Goal: Task Accomplishment & Management: Complete application form

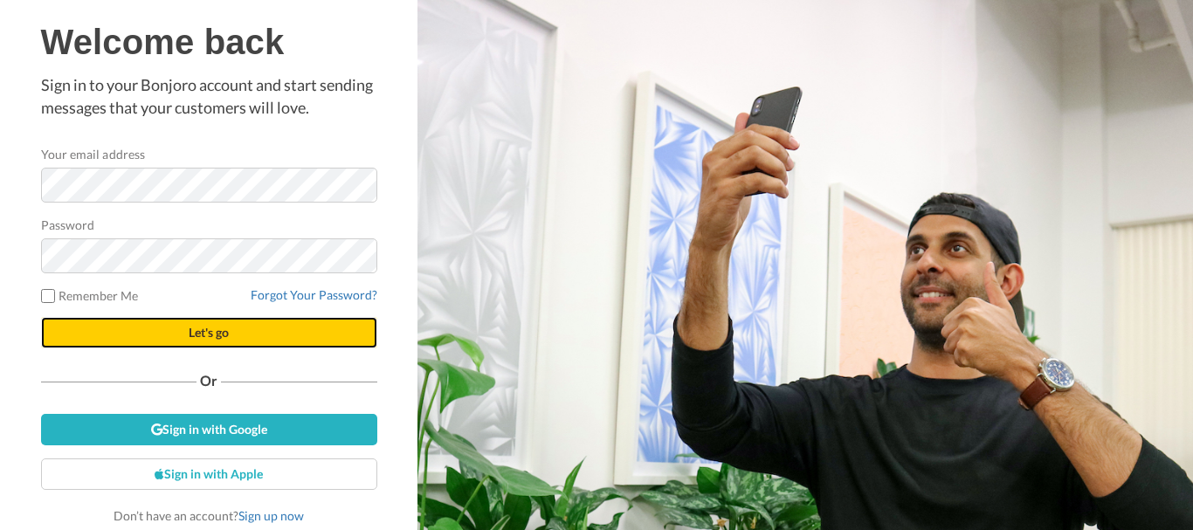
click at [251, 330] on button "Let's go" at bounding box center [209, 332] width 336 height 31
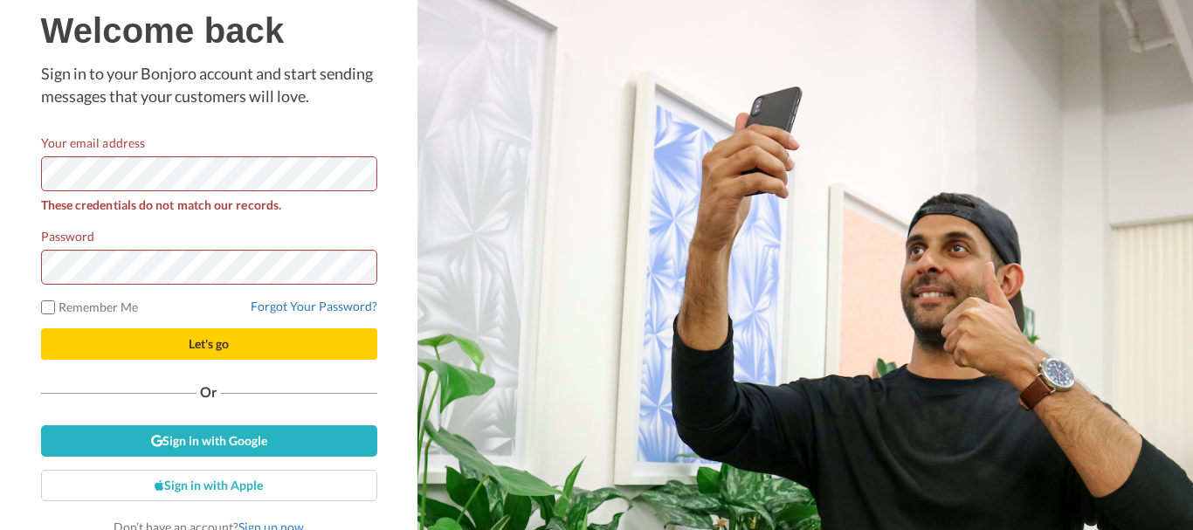
scroll to position [10, 0]
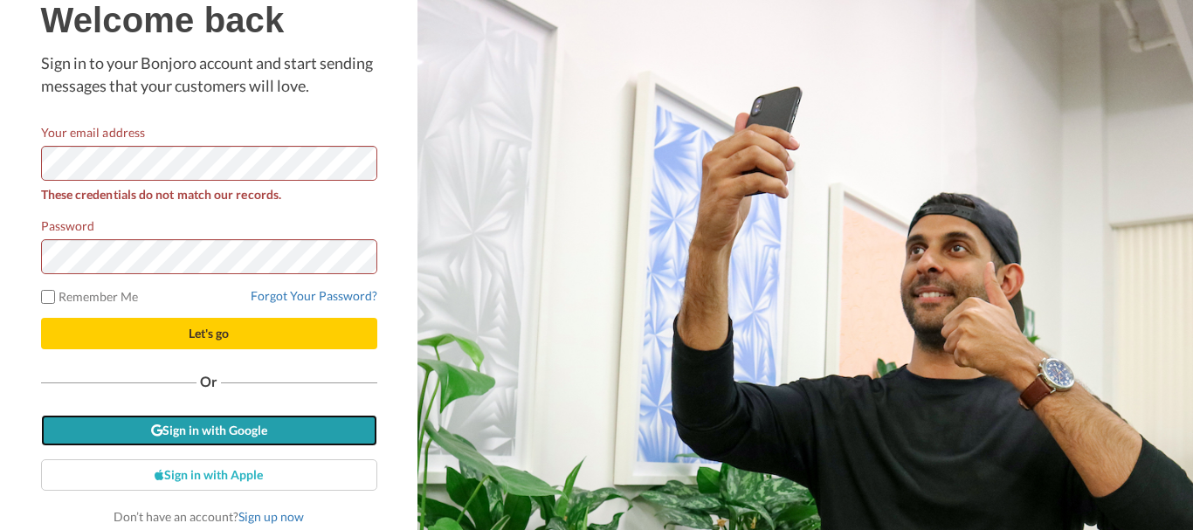
click at [222, 430] on link "Sign in with Google" at bounding box center [209, 430] width 336 height 31
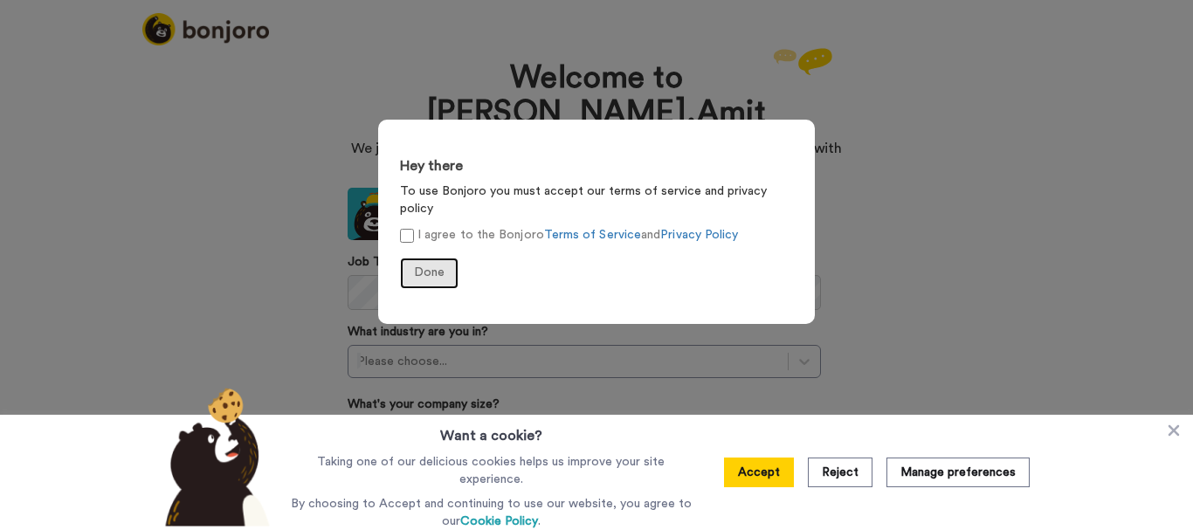
click at [437, 266] on span "Done" at bounding box center [429, 272] width 31 height 12
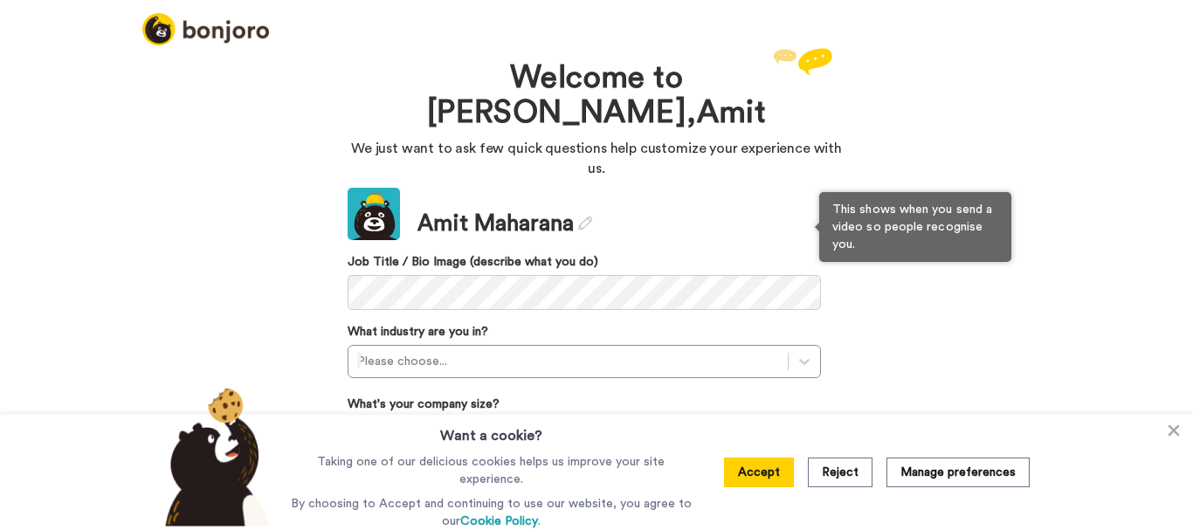
click at [640, 253] on span "Job Title / Bio Image (describe what you do)" at bounding box center [584, 281] width 473 height 57
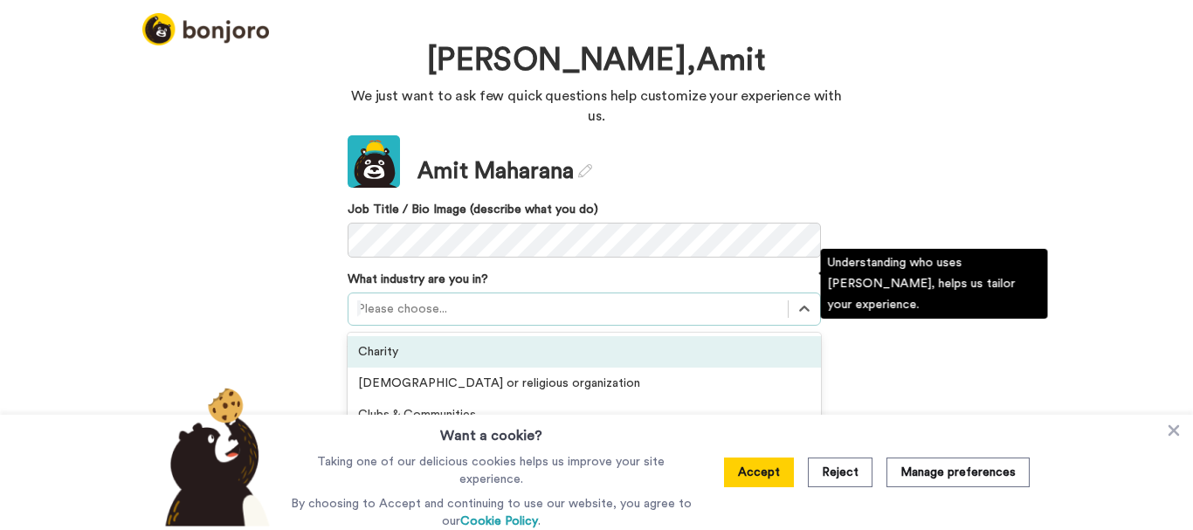
click at [541, 310] on div "option Charity focused, 1 of 21. 21 results available. Use Up and Down to choos…" at bounding box center [584, 309] width 473 height 33
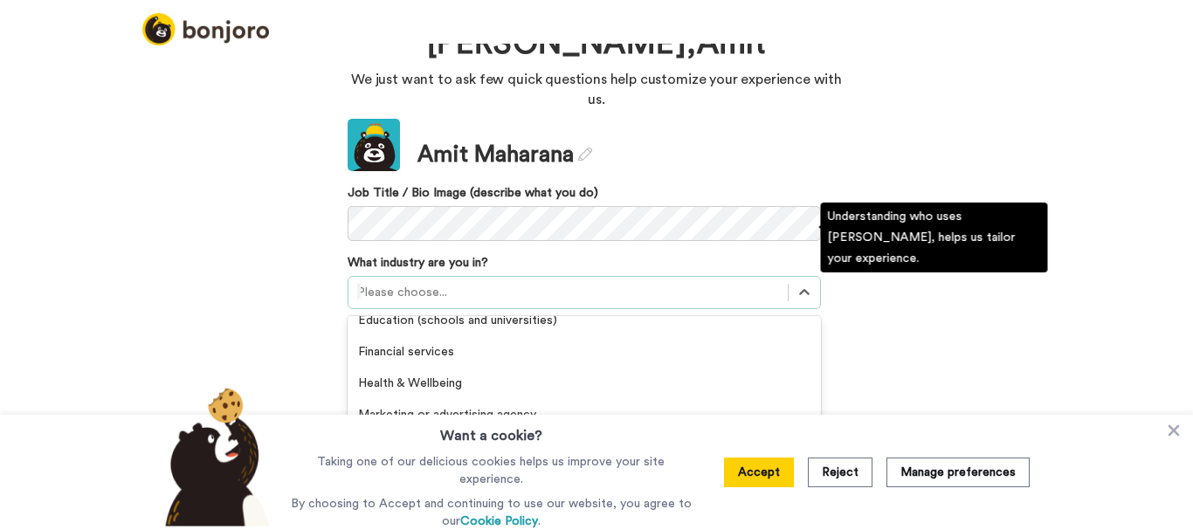
scroll to position [281, 0]
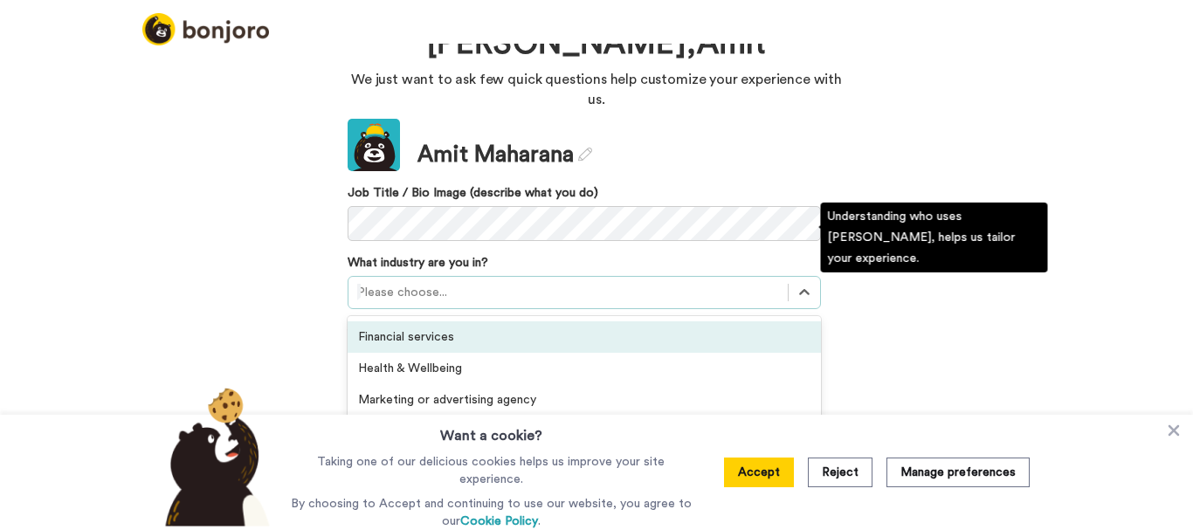
click at [527, 321] on div "Financial services" at bounding box center [584, 336] width 473 height 31
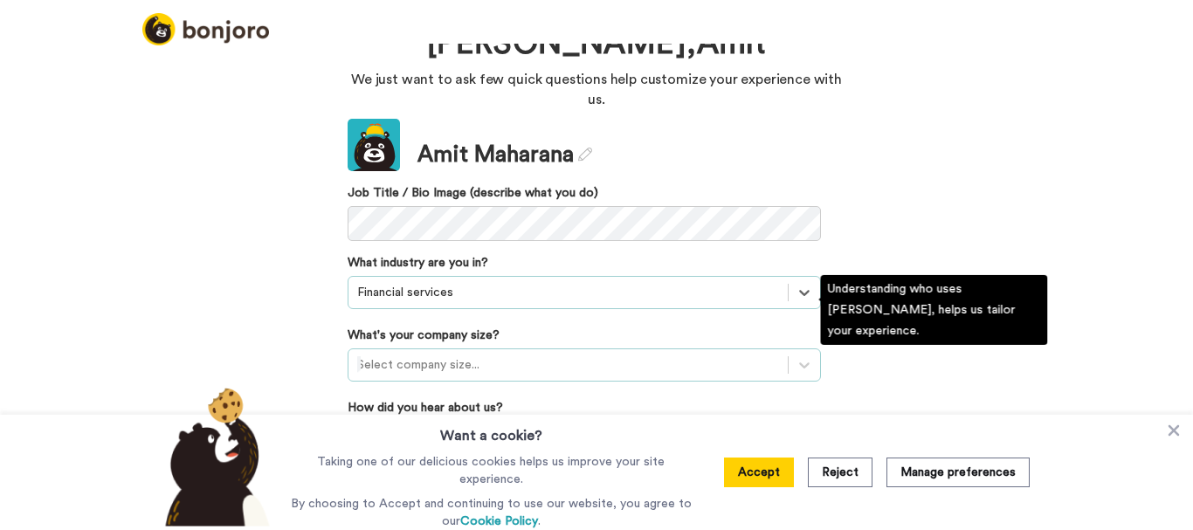
click at [522, 355] on div at bounding box center [568, 365] width 422 height 21
click at [529, 455] on div "51-200 employees" at bounding box center [584, 470] width 473 height 31
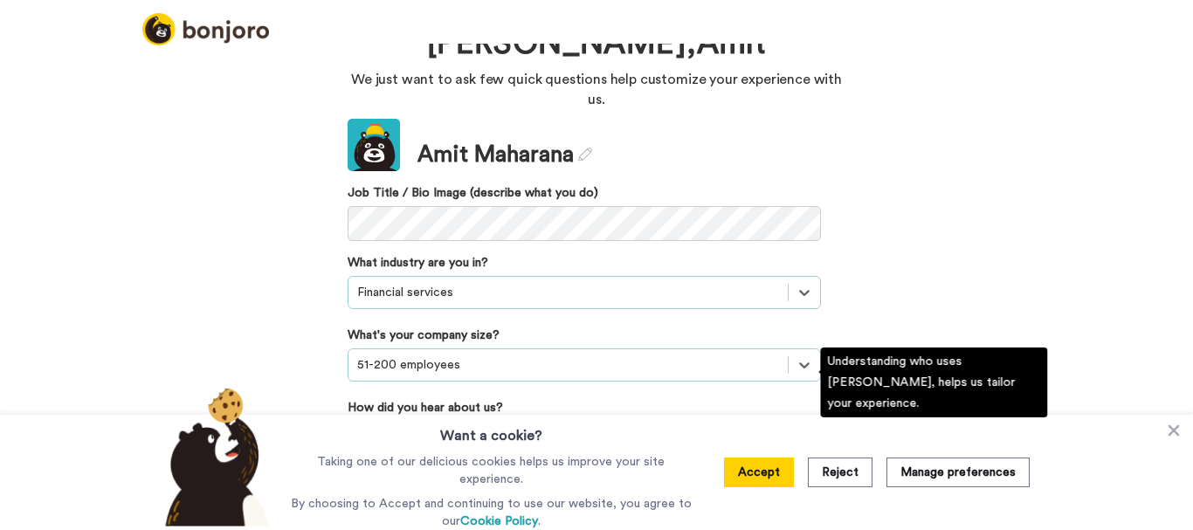
scroll to position [207, 0]
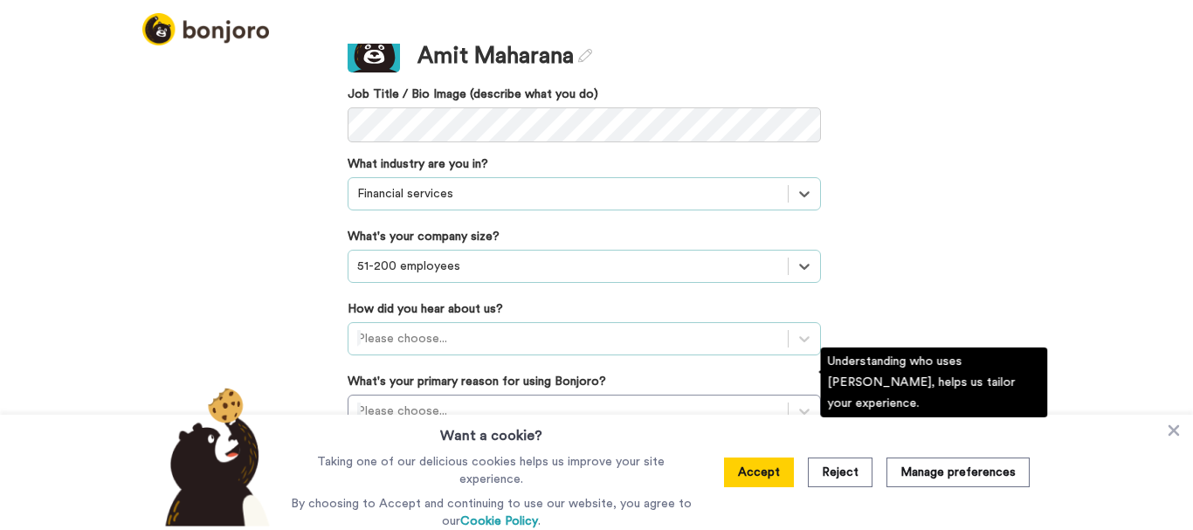
click at [533, 355] on div "Please choose..." at bounding box center [584, 338] width 473 height 33
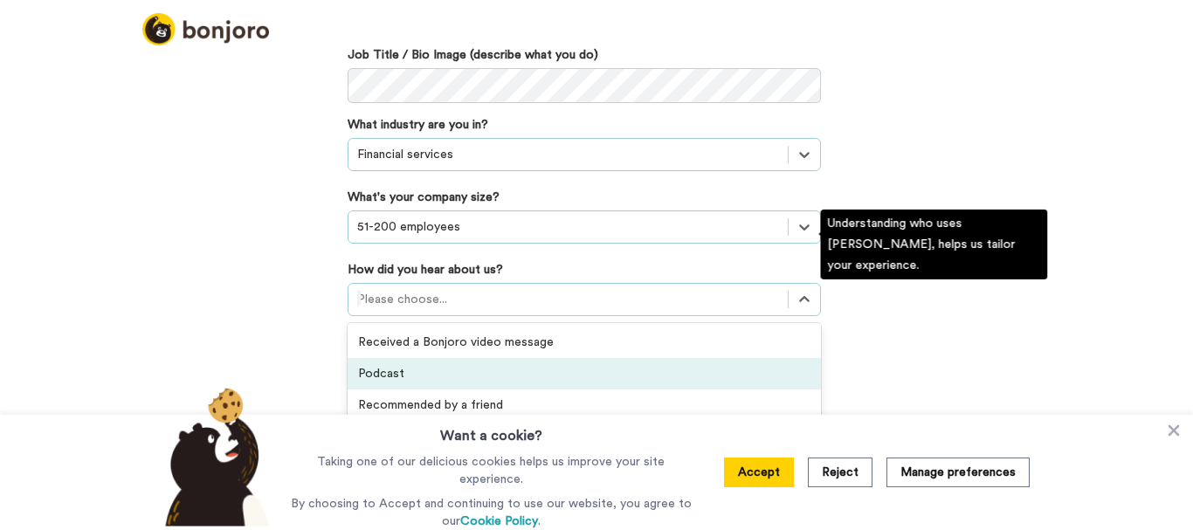
click at [461, 358] on div "Podcast" at bounding box center [584, 373] width 473 height 31
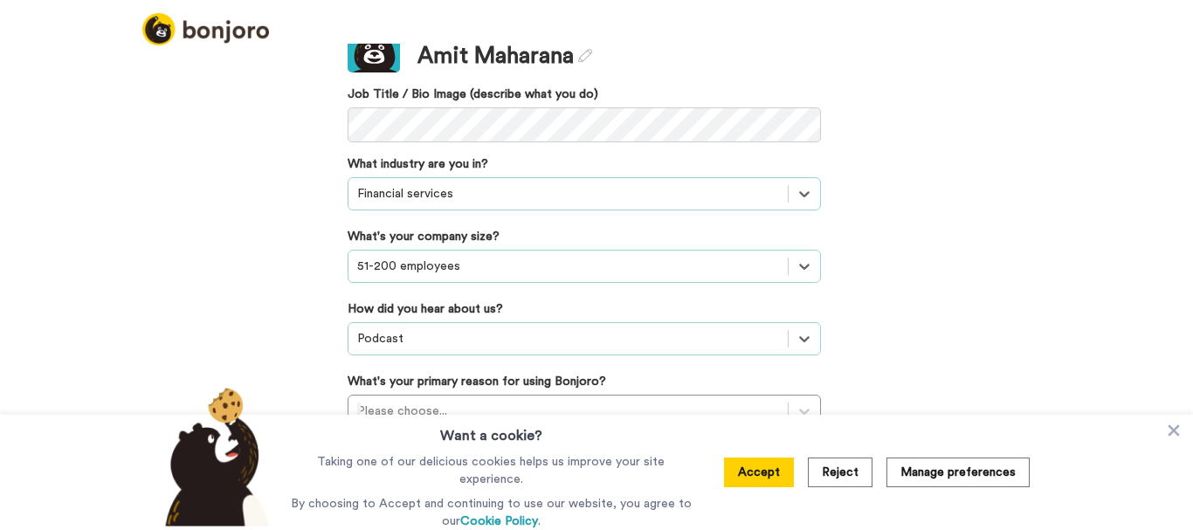
scroll to position [113, 0]
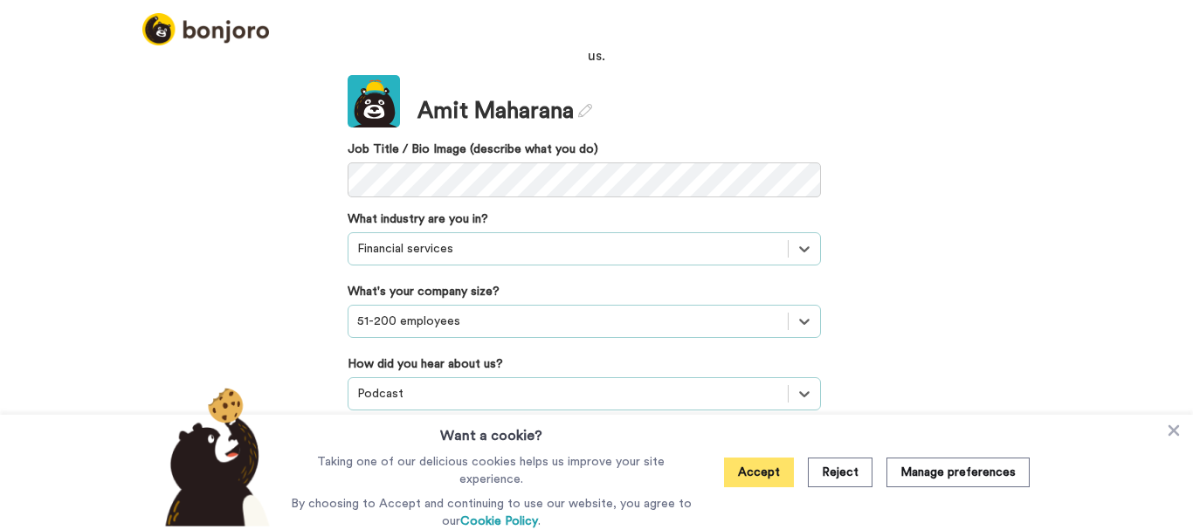
click at [753, 475] on button "Accept" at bounding box center [759, 473] width 70 height 30
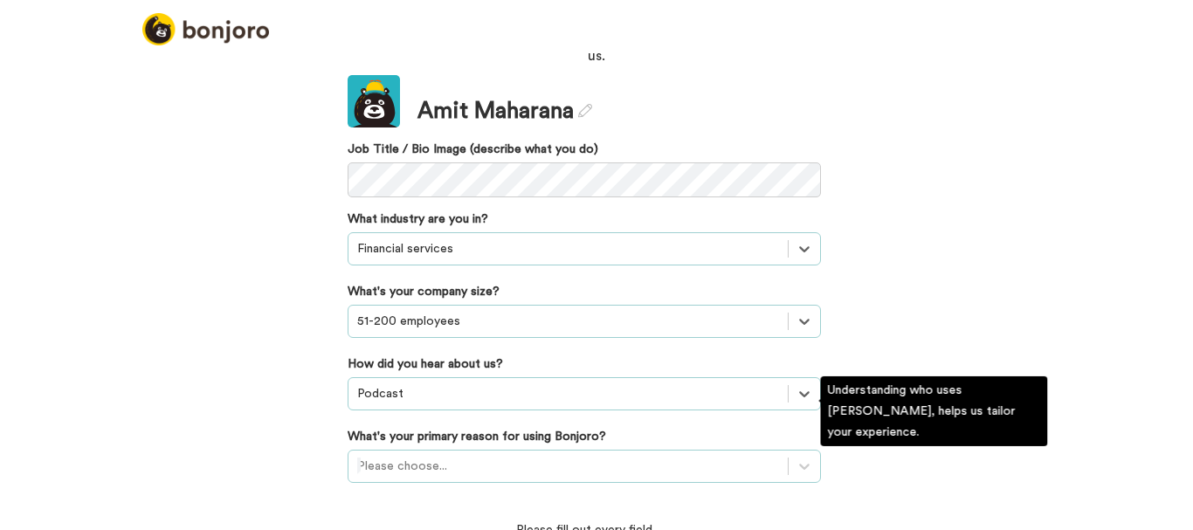
scroll to position [213, 0]
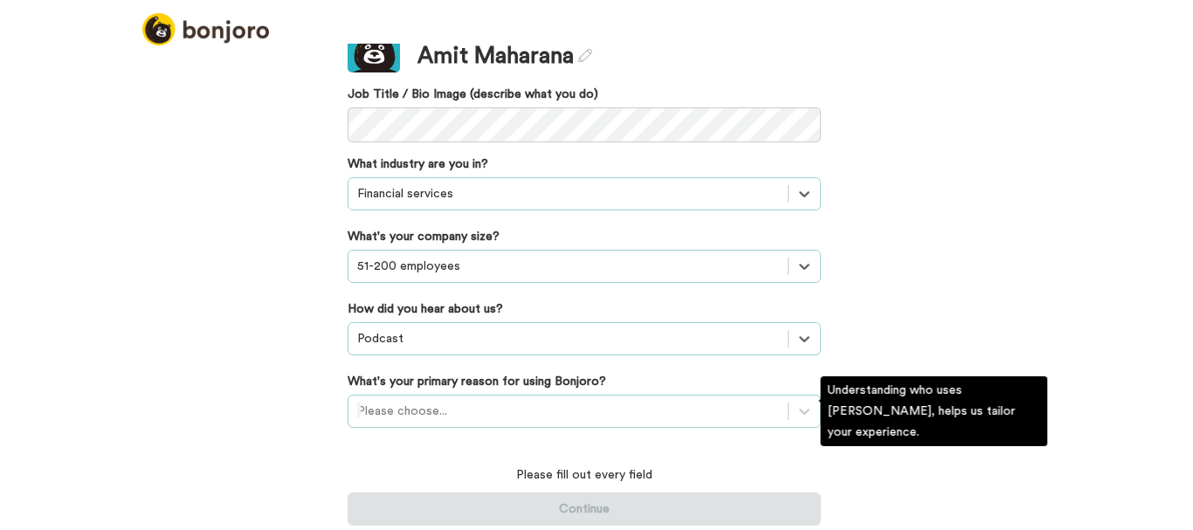
click at [661, 411] on div "Please choose..." at bounding box center [584, 411] width 473 height 33
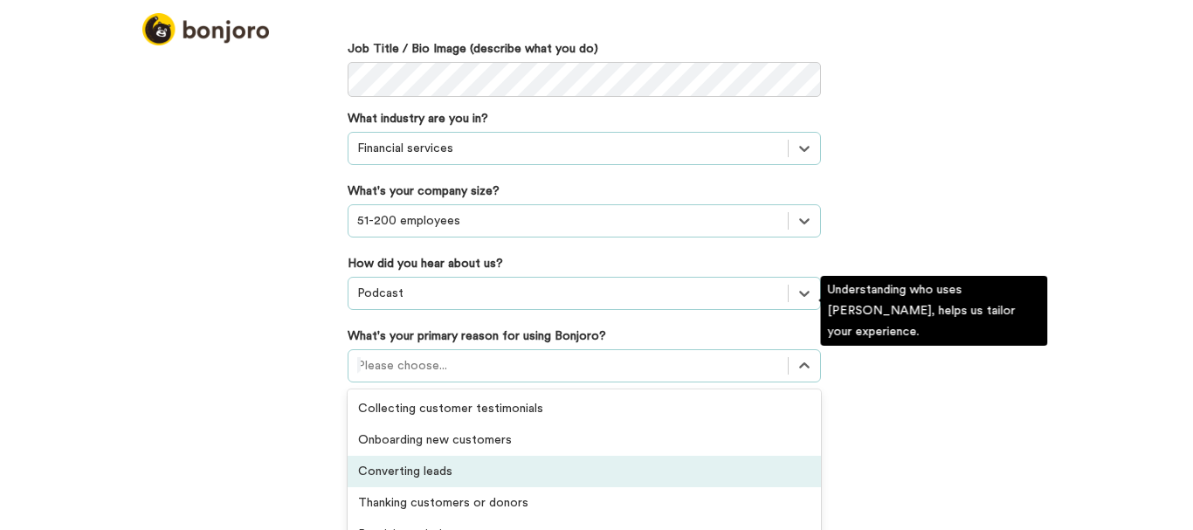
click at [661, 456] on div "Converting leads" at bounding box center [584, 471] width 473 height 31
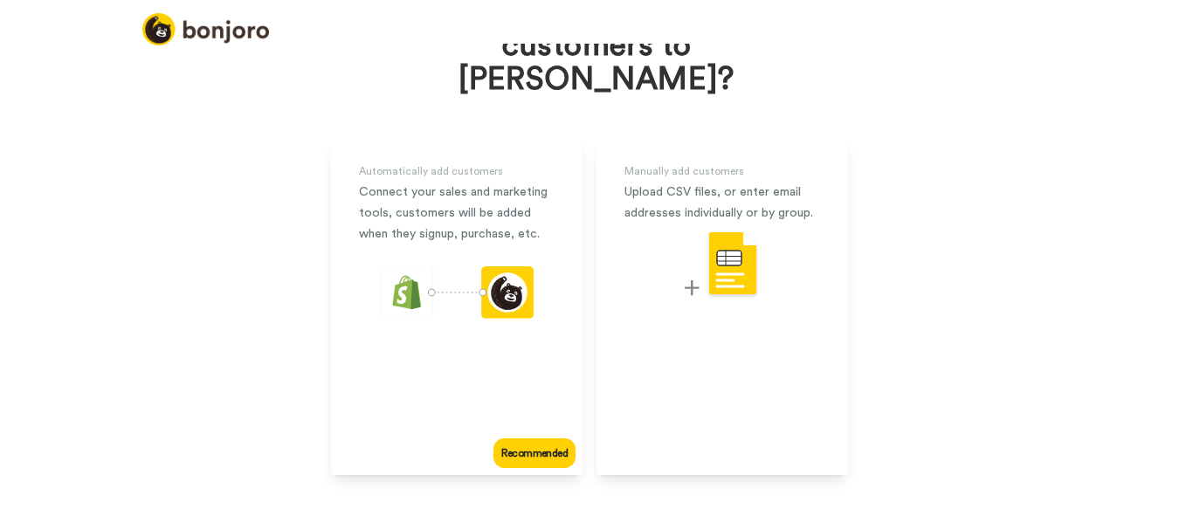
scroll to position [129, 0]
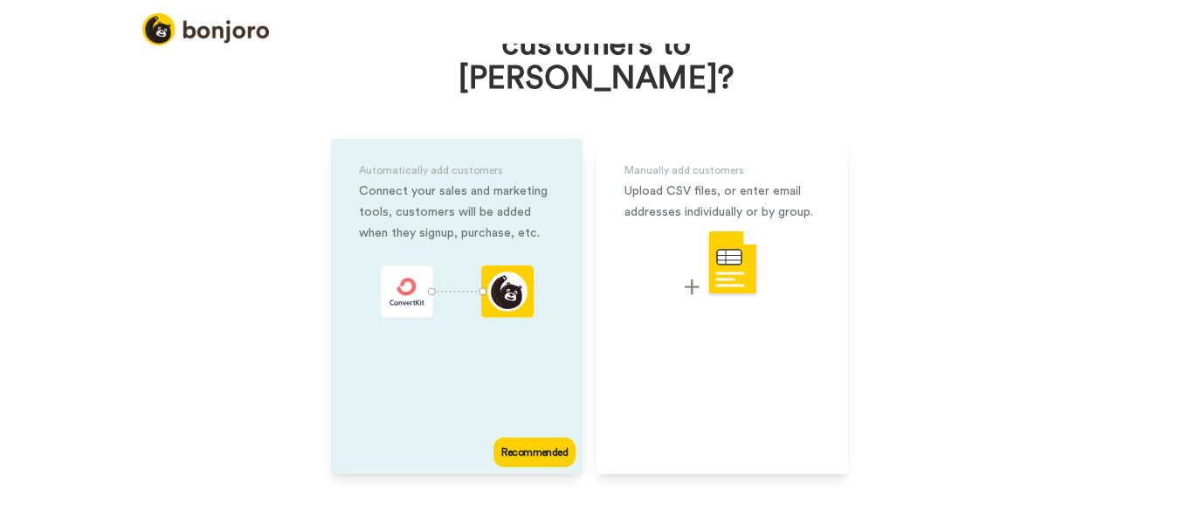
click at [505, 272] on icon "animation" at bounding box center [506, 291] width 39 height 39
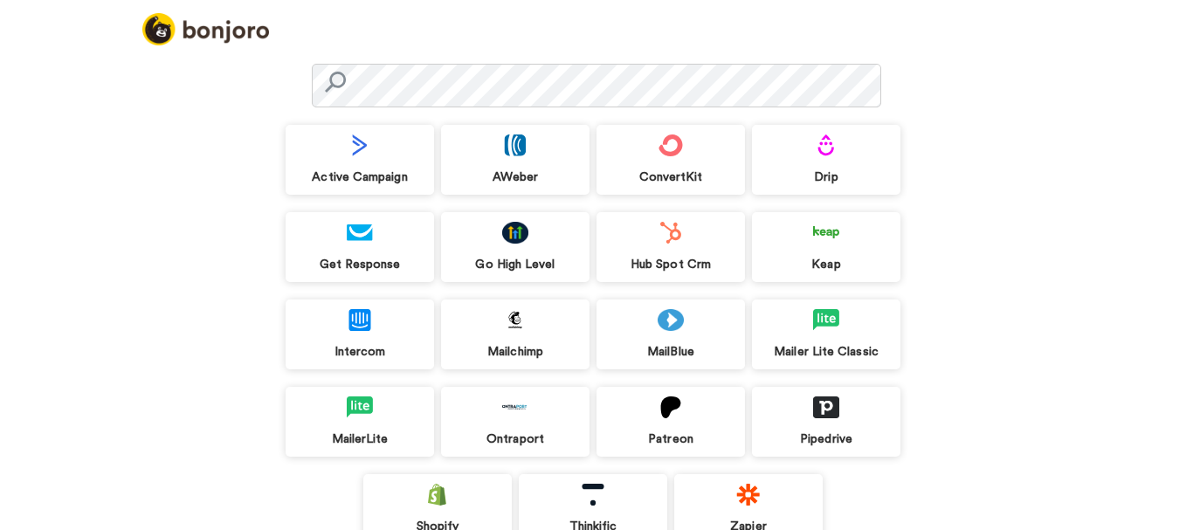
scroll to position [120, 0]
